Goal: Transaction & Acquisition: Purchase product/service

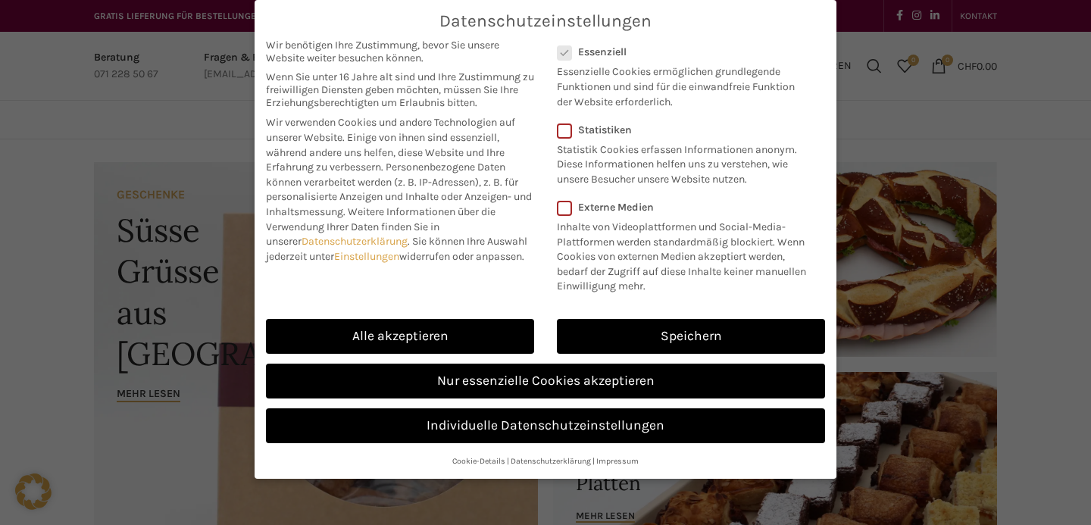
click at [513, 366] on link "Nur essenzielle Cookies akzeptieren" at bounding box center [545, 381] width 559 height 35
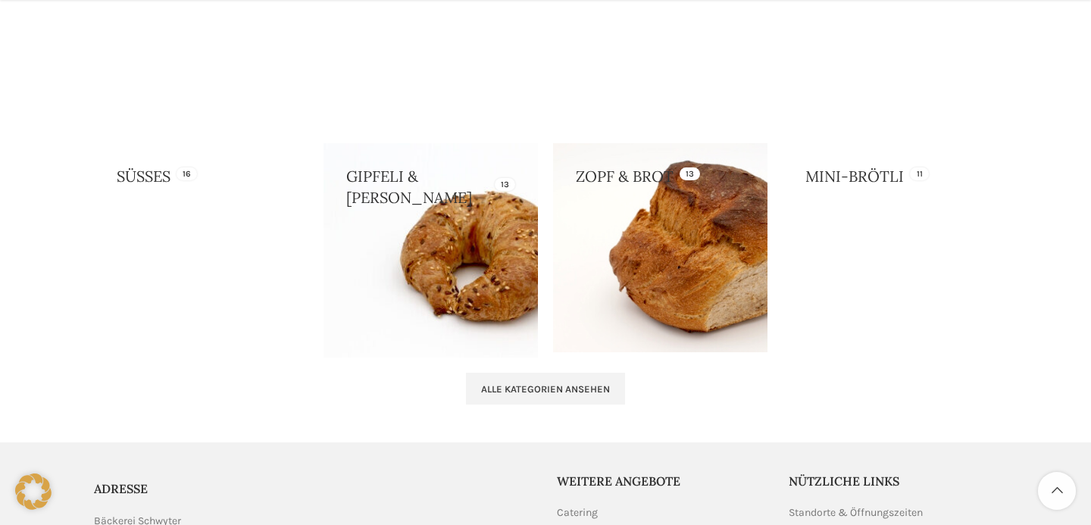
scroll to position [1494, 0]
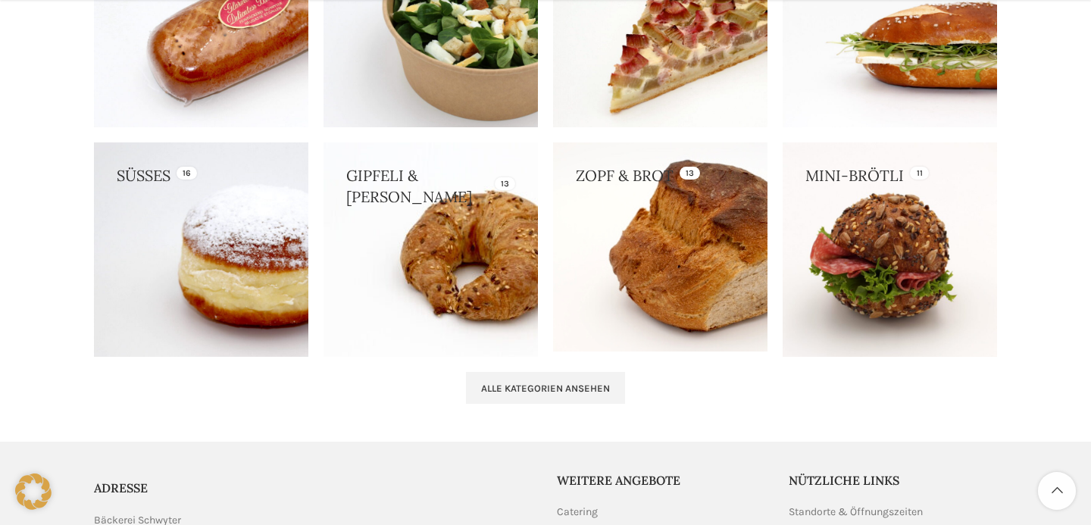
click at [230, 244] on link at bounding box center [201, 249] width 214 height 214
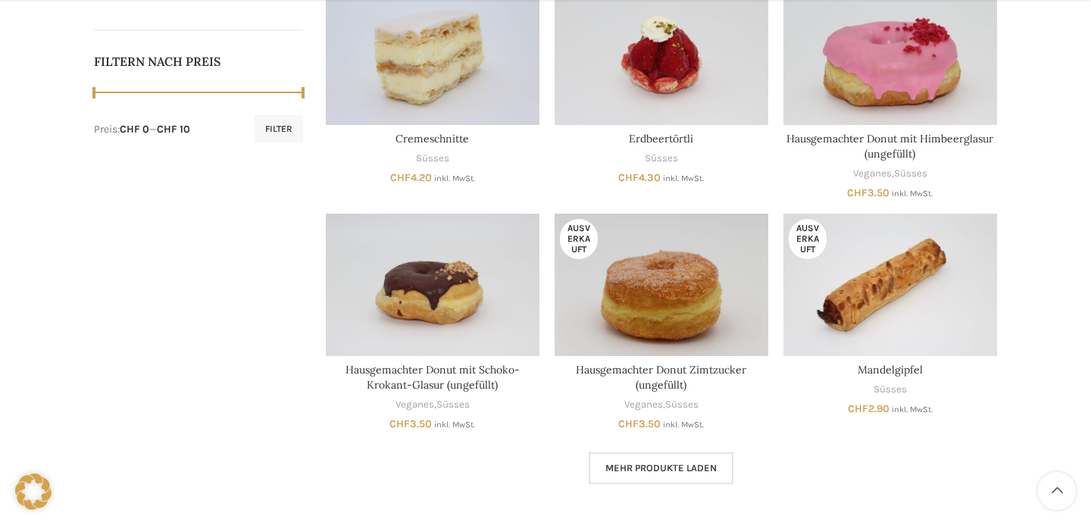
scroll to position [734, 0]
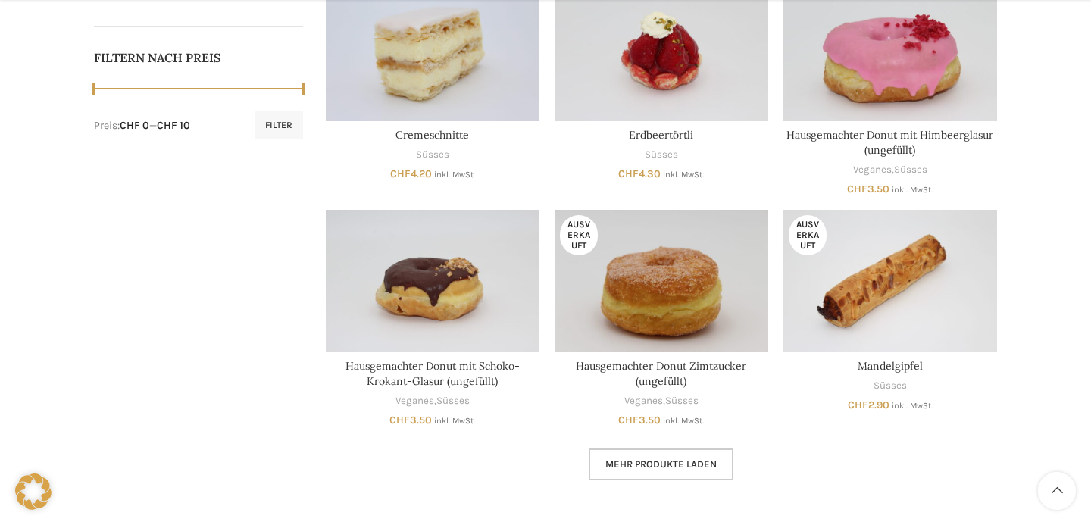
click at [670, 459] on span "Mehr Produkte laden" at bounding box center [660, 464] width 111 height 12
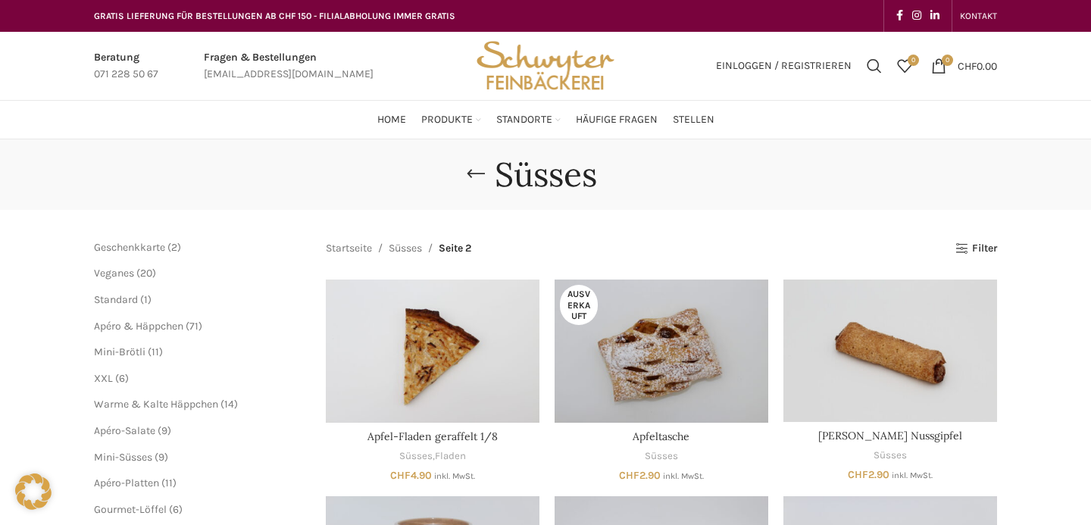
click at [134, 275] on span "20 20 Produkte" at bounding box center [145, 273] width 22 height 13
click at [120, 273] on span "Veganes" at bounding box center [114, 273] width 40 height 13
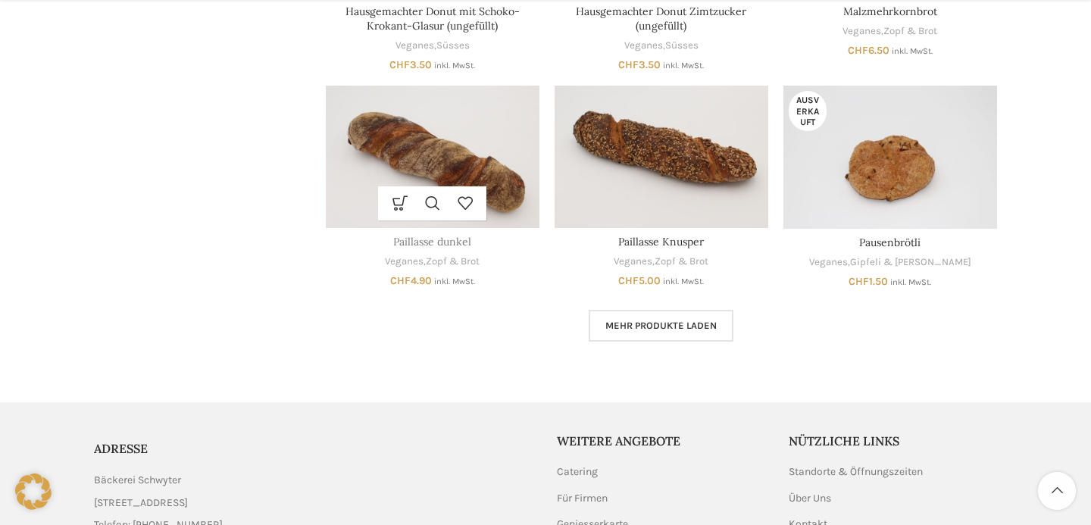
scroll to position [874, 0]
click at [704, 319] on span "Mehr Produkte laden" at bounding box center [660, 325] width 111 height 12
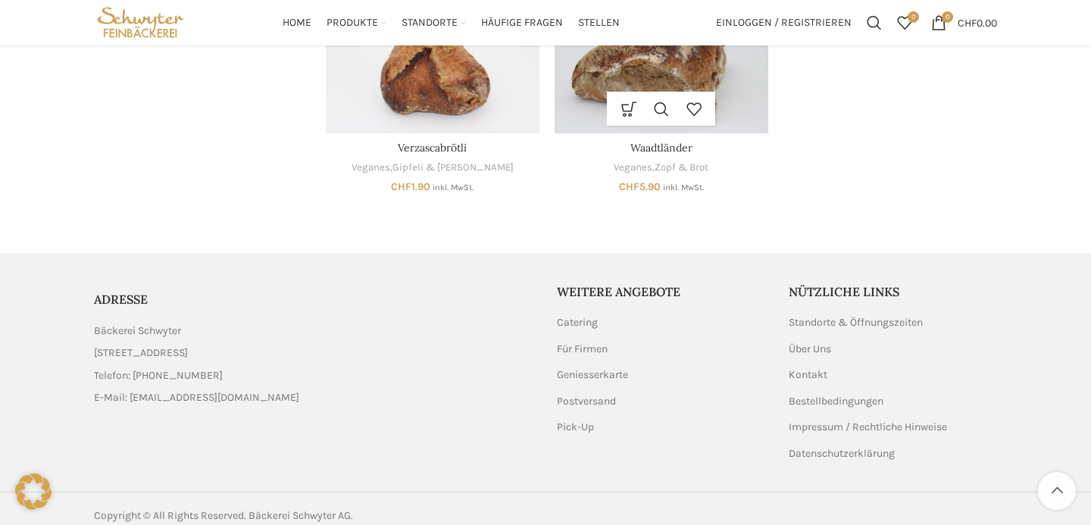
scroll to position [1616, 0]
